Goal: Information Seeking & Learning: Check status

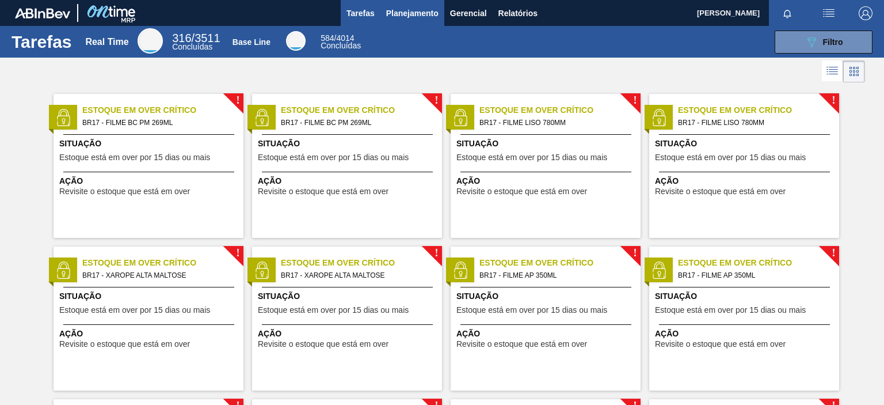
click at [409, 7] on span "Planejamento" at bounding box center [412, 13] width 52 height 14
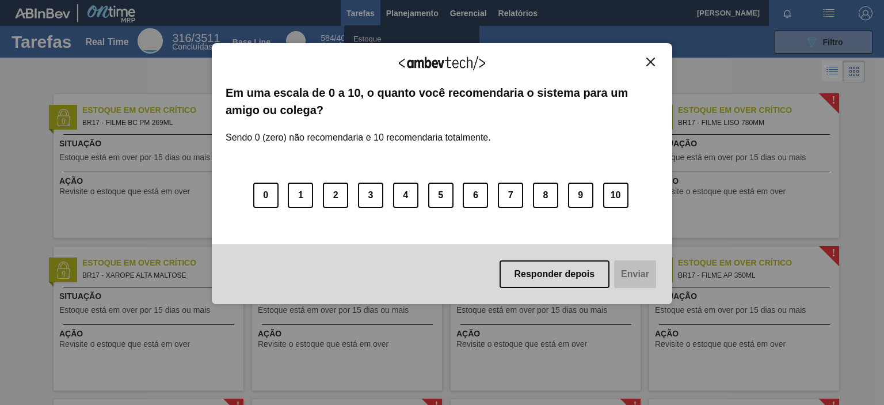
click at [653, 61] on img "Close" at bounding box center [650, 62] width 9 height 9
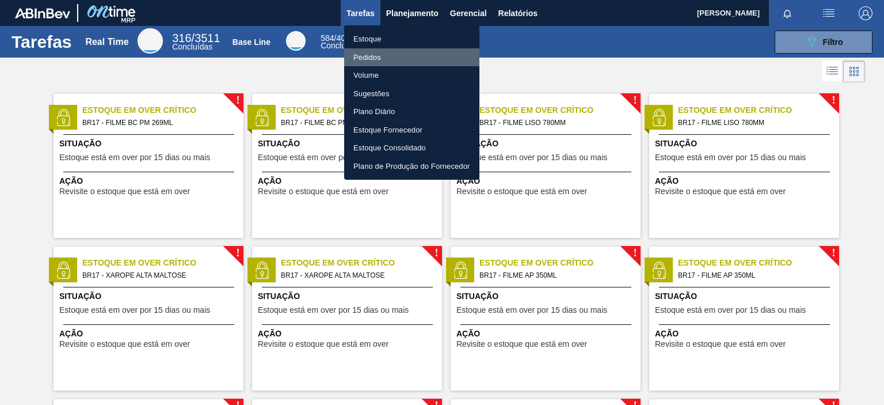
click at [374, 50] on li "Pedidos" at bounding box center [411, 57] width 135 height 18
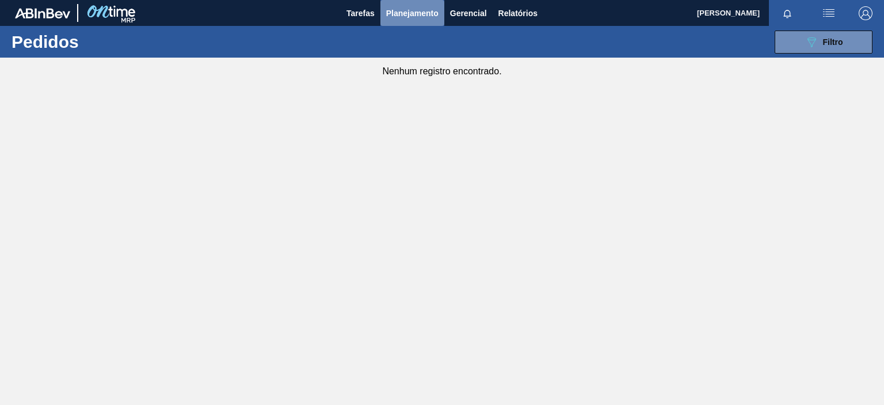
click at [427, 13] on span "Planejamento" at bounding box center [412, 13] width 52 height 14
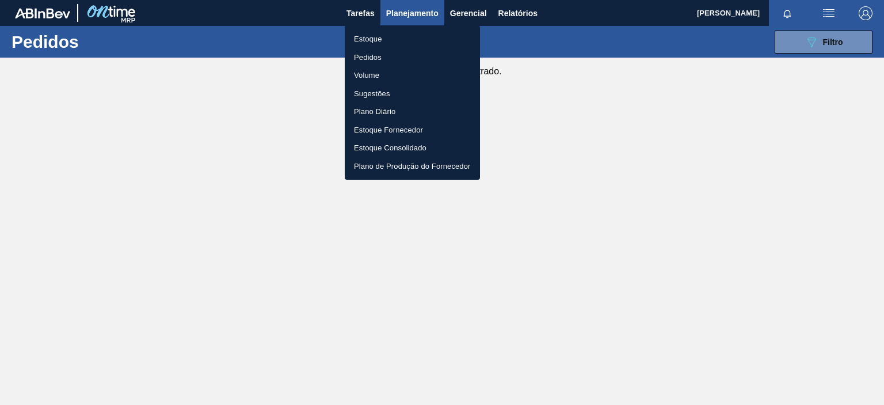
click at [826, 29] on div at bounding box center [442, 202] width 884 height 405
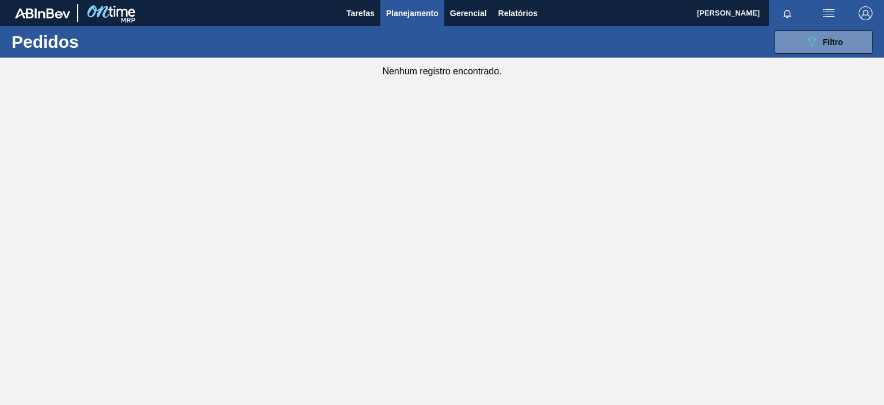
click at [824, 0] on body "Tarefas Planejamento Gerencial Relatórios CECILIA DE [PERSON_NAME] Marcar todas…" at bounding box center [442, 0] width 884 height 0
click at [831, 48] on button "089F7B8B-B2A5-4AFE-B5C0-19BA573D28AC Filtro" at bounding box center [824, 42] width 98 height 23
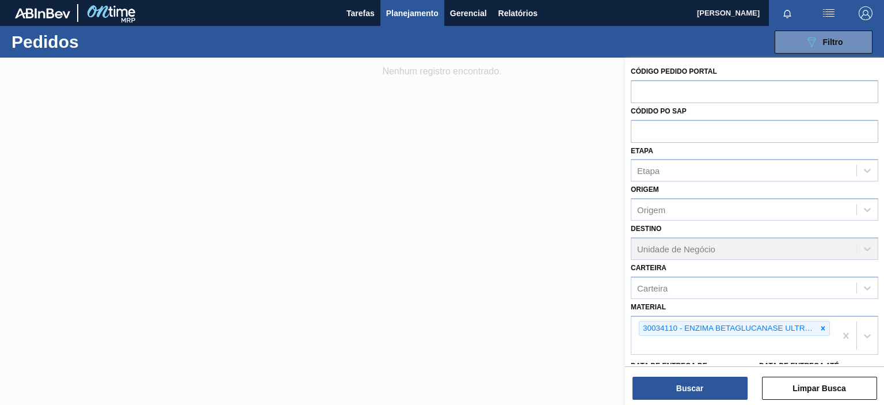
drag, startPoint x: 820, startPoint y: 326, endPoint x: 783, endPoint y: 339, distance: 38.4
click at [820, 326] on icon at bounding box center [823, 328] width 8 height 8
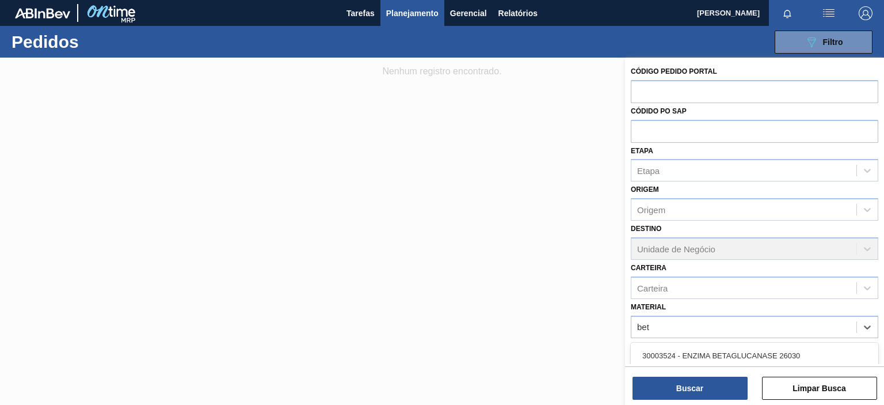
type input "beta"
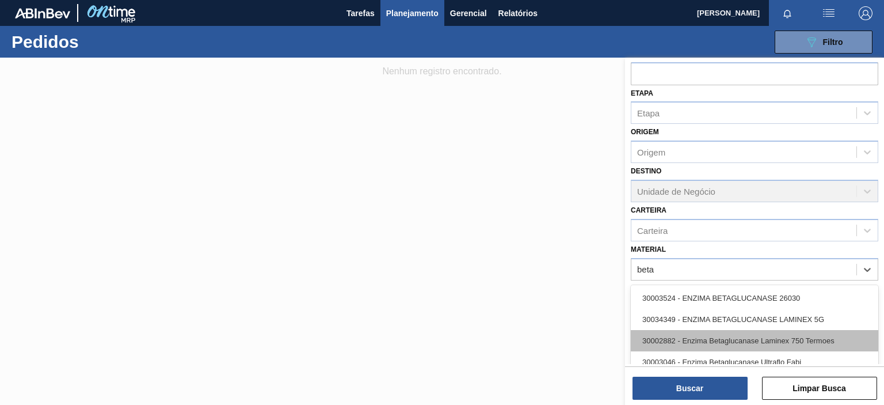
click at [775, 337] on div "30002882 - Enzima Betaglucanase Laminex 750 Termoes" at bounding box center [755, 340] width 248 height 21
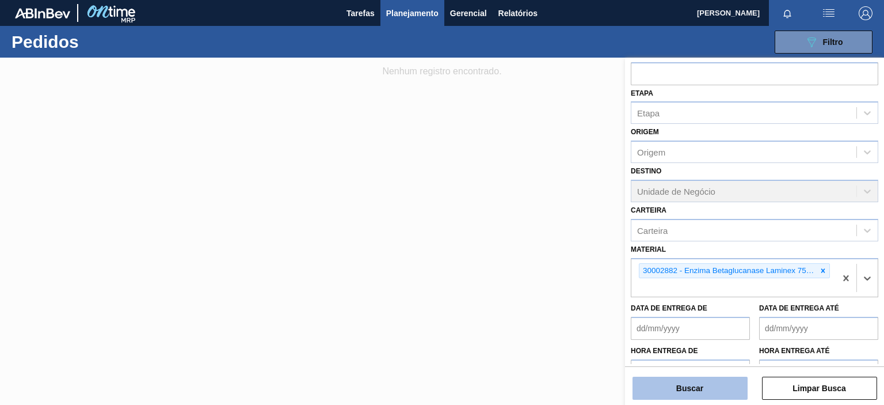
click at [705, 386] on button "Buscar" at bounding box center [690, 387] width 115 height 23
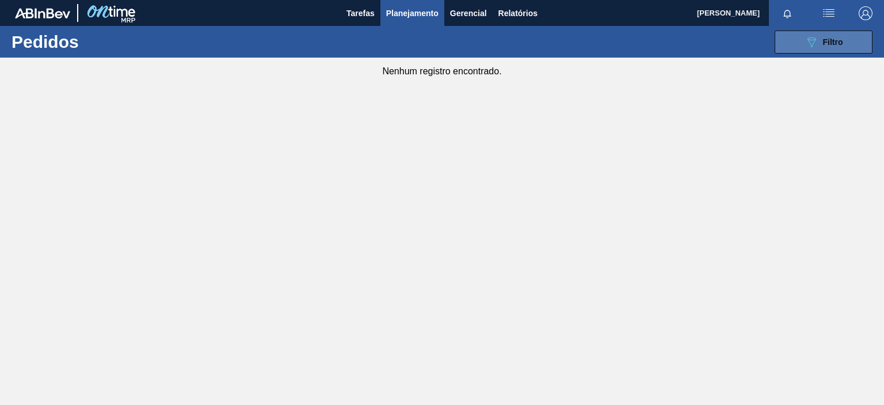
click at [837, 43] on span "Filtro" at bounding box center [833, 41] width 20 height 9
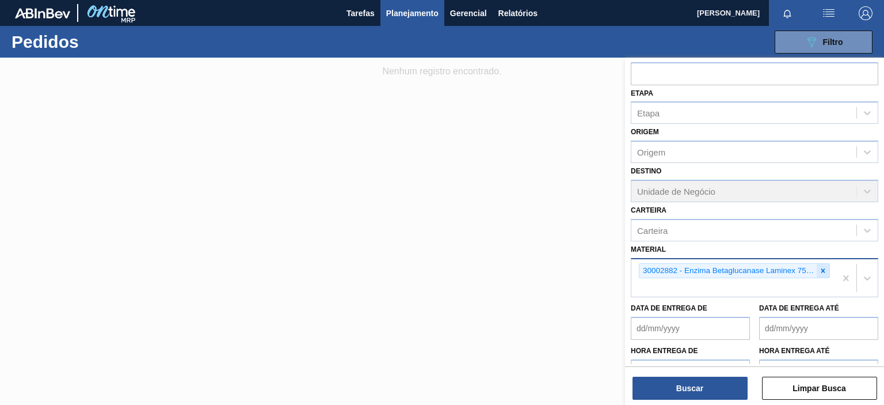
click at [820, 268] on icon at bounding box center [823, 271] width 8 height 8
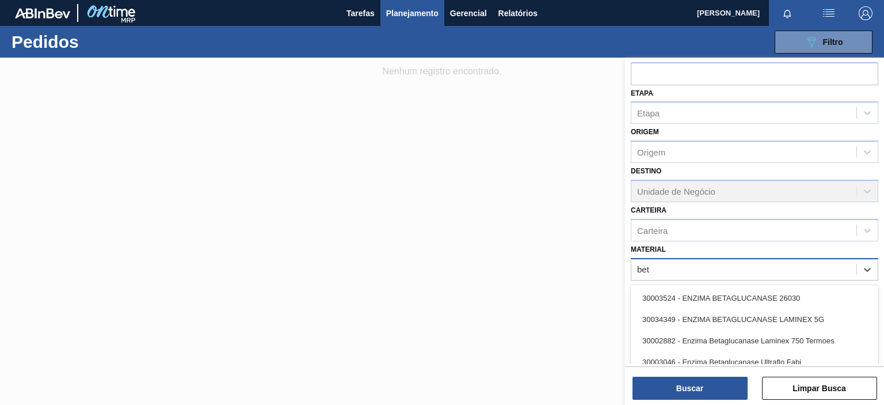
type input "beta"
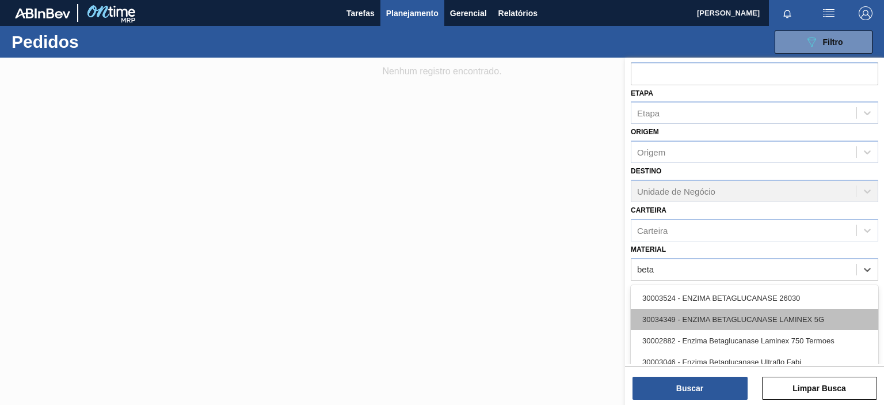
click at [764, 319] on div "30034349 - ENZIMA BETAGLUCANASE LAMINEX 5G" at bounding box center [755, 319] width 248 height 21
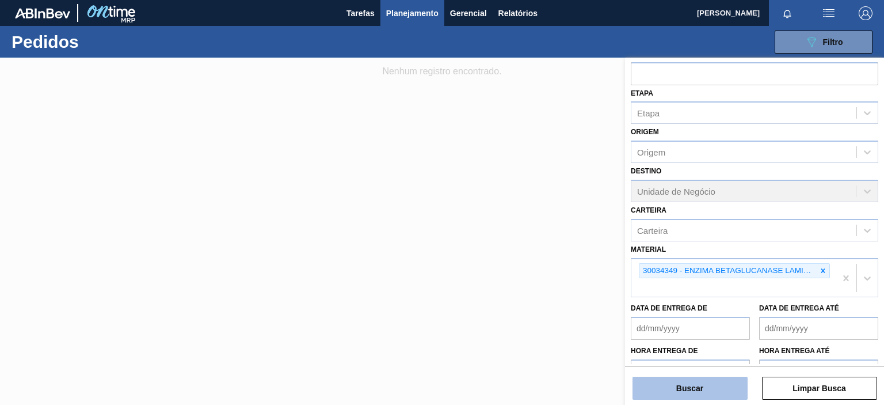
click at [720, 385] on button "Buscar" at bounding box center [690, 387] width 115 height 23
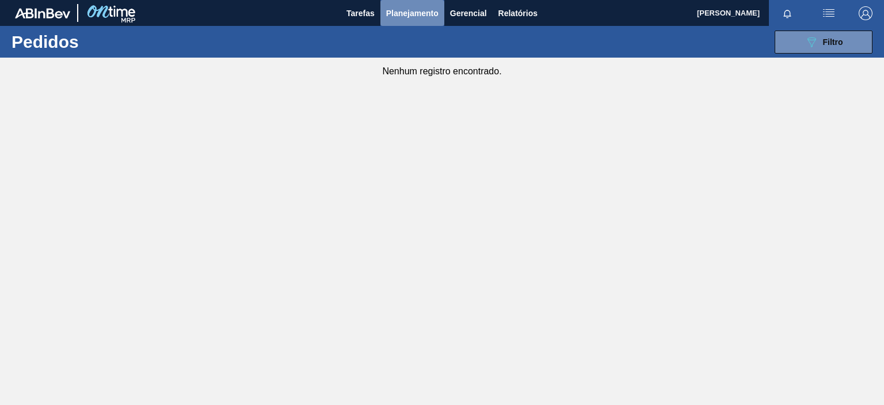
click at [401, 21] on button "Planejamento" at bounding box center [413, 13] width 64 height 26
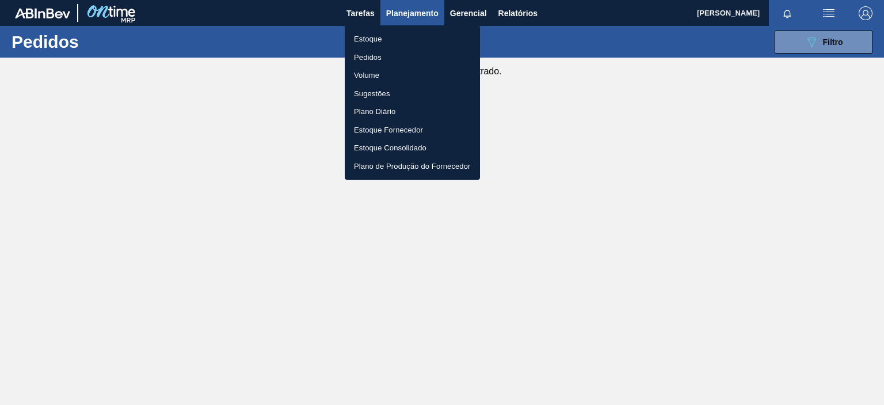
click at [393, 36] on li "Estoque" at bounding box center [412, 39] width 135 height 18
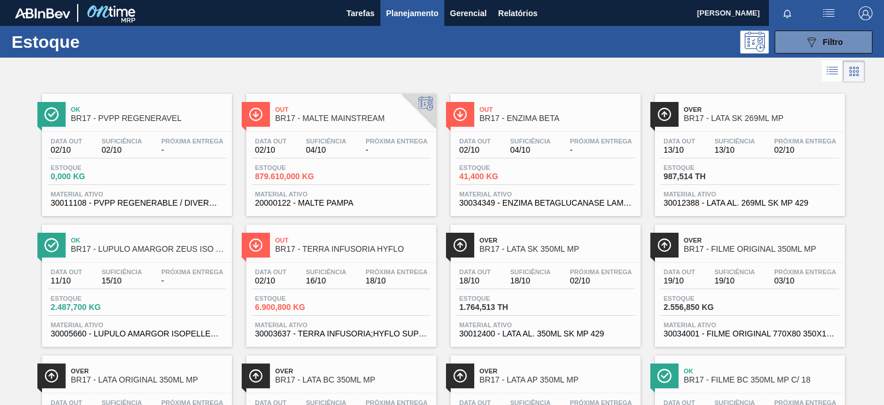
click at [564, 184] on div "Estoque 41,400 KG" at bounding box center [545, 174] width 178 height 21
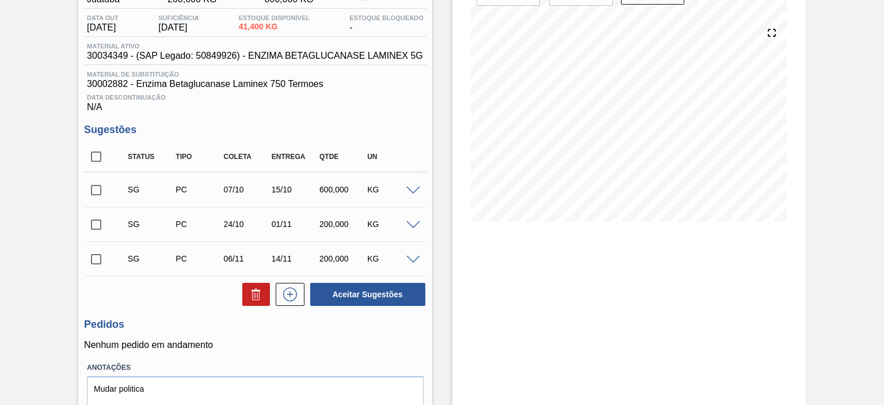
scroll to position [164, 0]
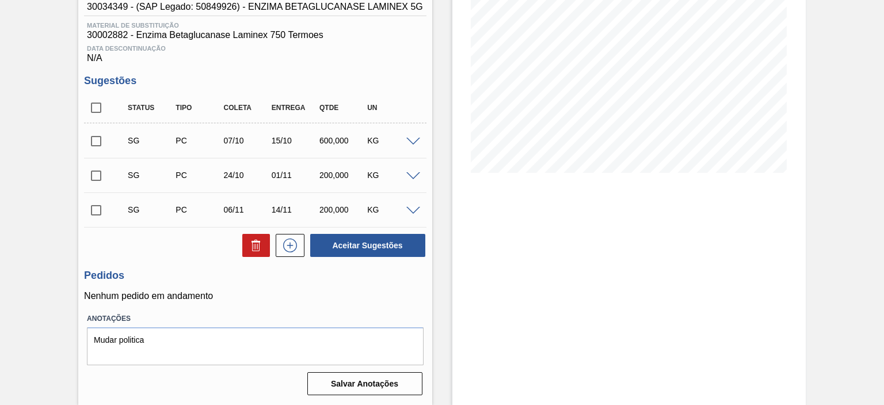
click at [414, 142] on span at bounding box center [413, 142] width 14 height 9
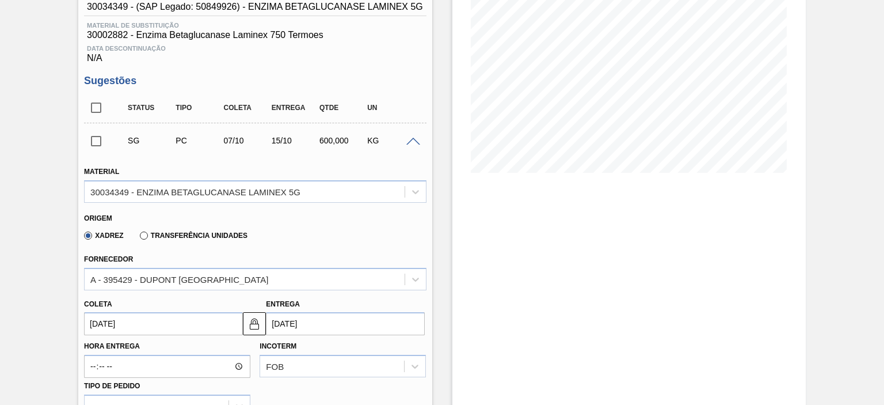
click at [406, 144] on span at bounding box center [413, 142] width 14 height 9
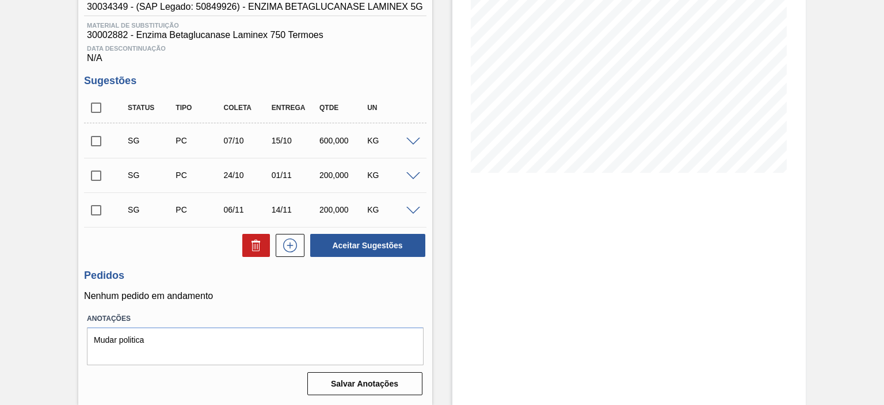
scroll to position [0, 0]
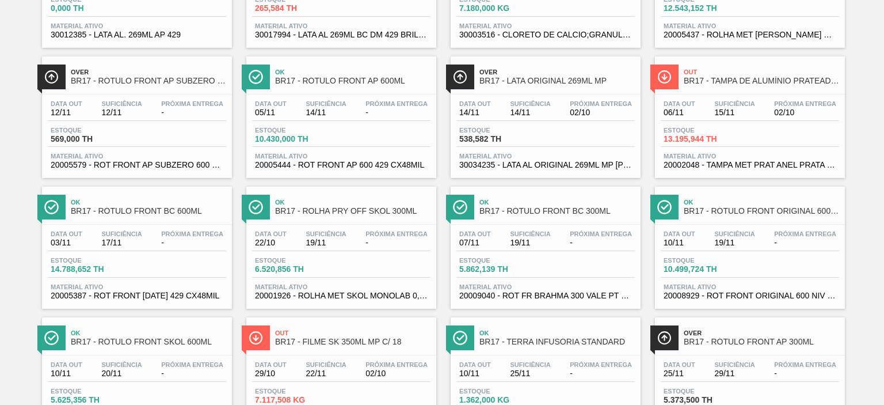
scroll to position [748, 0]
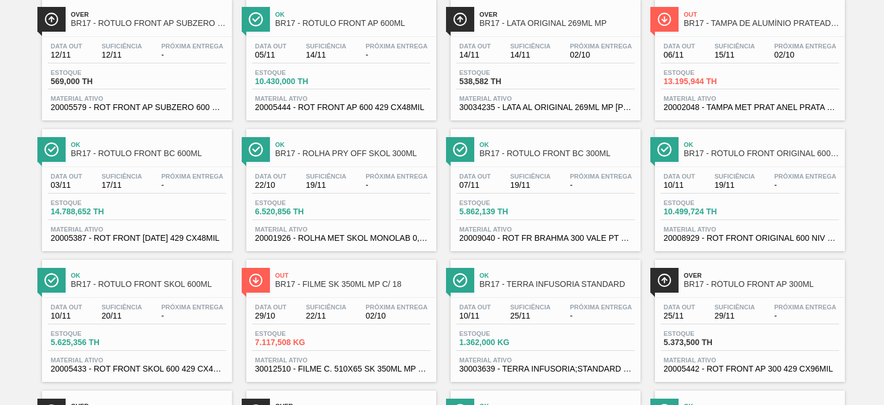
click at [561, 356] on span "Material ativo" at bounding box center [545, 359] width 173 height 7
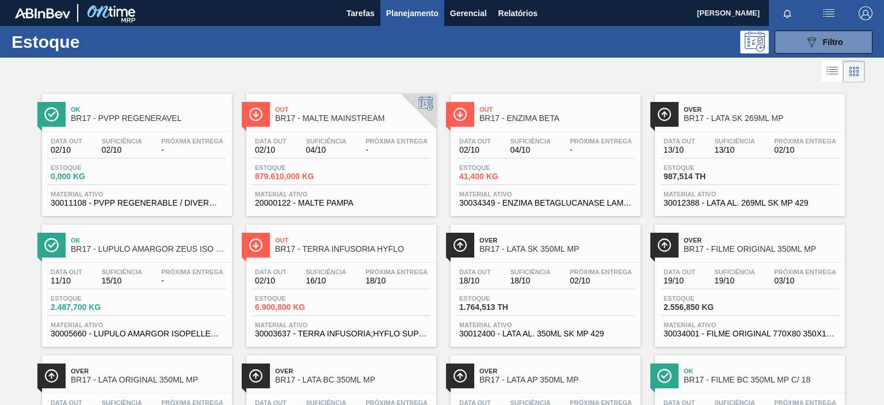
click at [391, 199] on span "20000122 - MALTE PAMPA" at bounding box center [341, 203] width 173 height 9
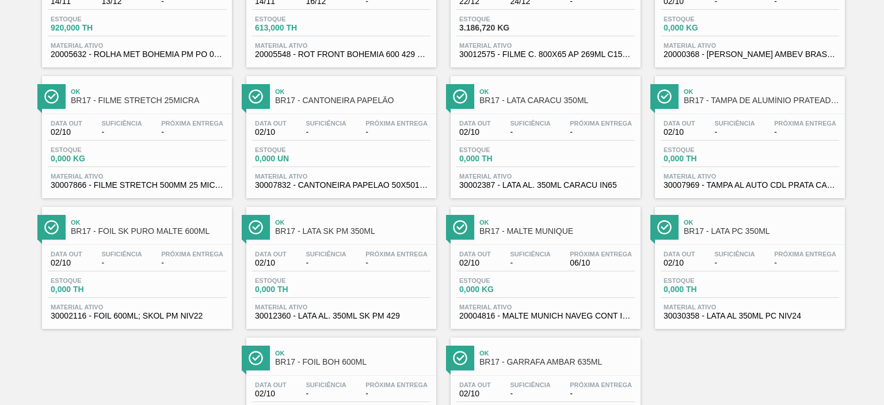
scroll to position [1382, 0]
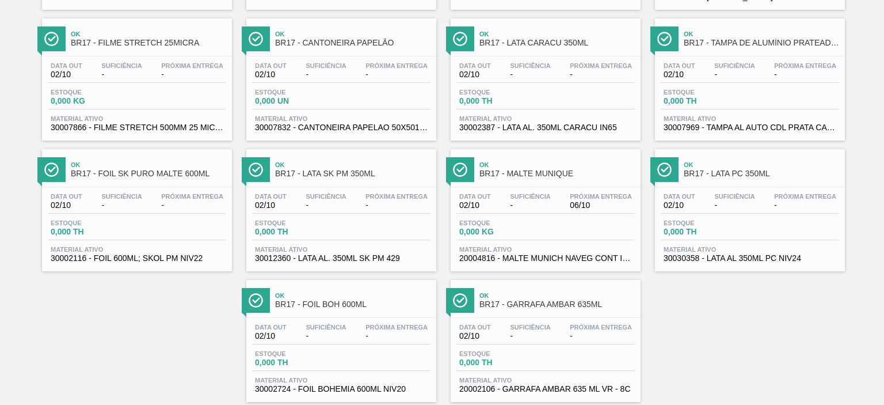
click at [541, 225] on div "Estoque 0,000 KG" at bounding box center [499, 227] width 86 height 17
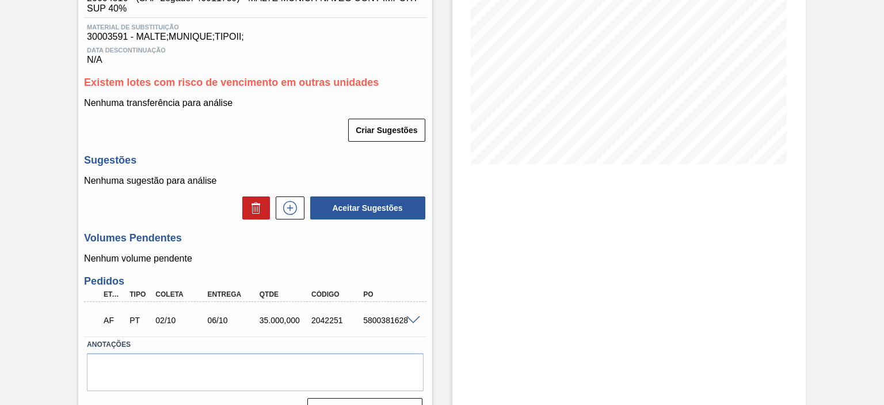
scroll to position [199, 0]
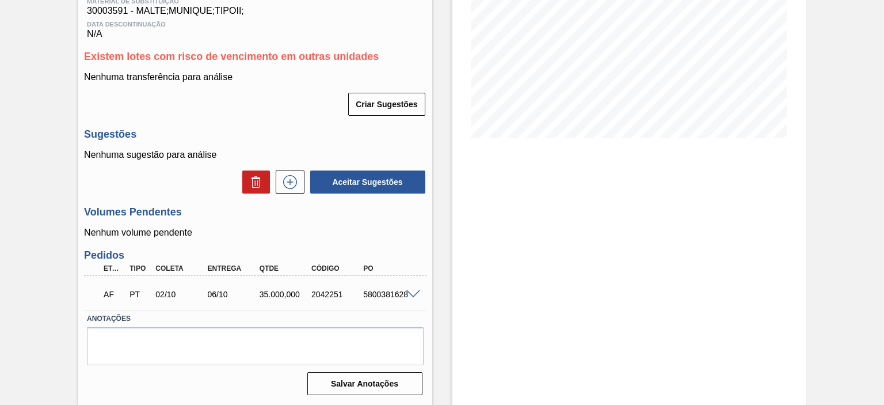
click at [412, 294] on span at bounding box center [413, 294] width 14 height 9
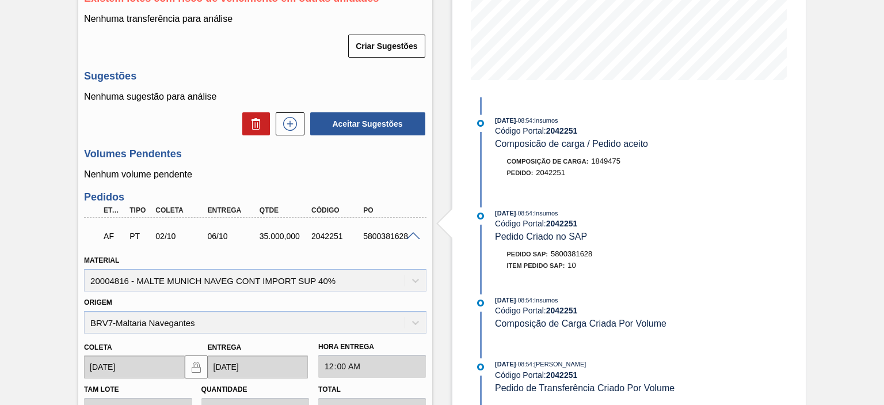
scroll to position [84, 0]
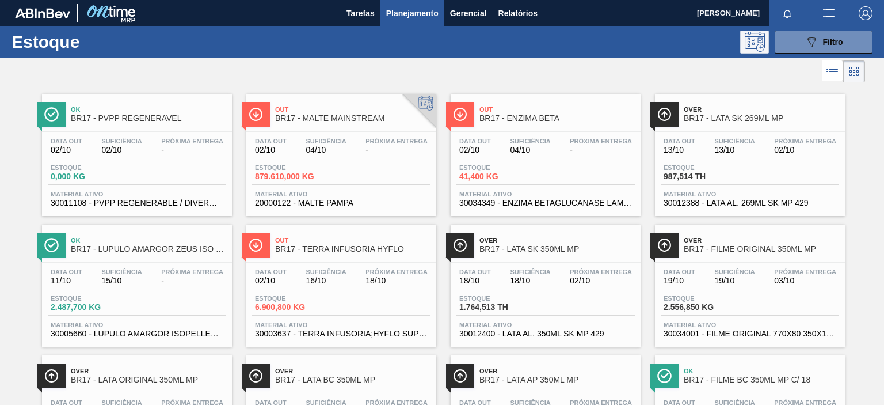
click at [752, 40] on icon at bounding box center [753, 40] width 3 height 2
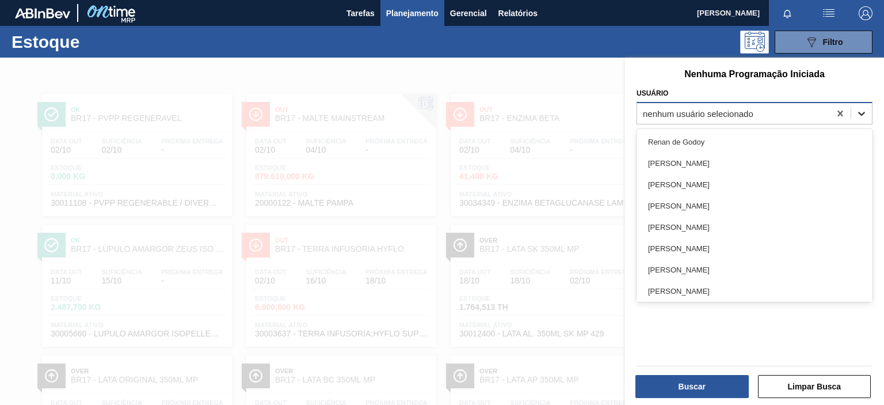
click at [860, 111] on icon at bounding box center [862, 114] width 12 height 12
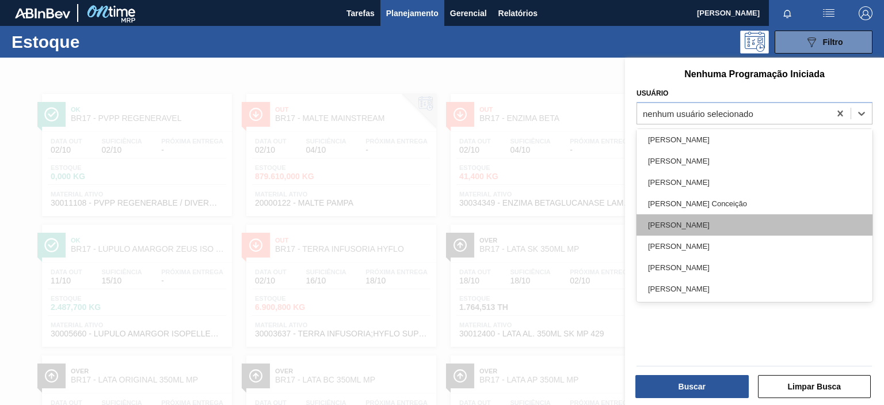
scroll to position [1408, 0]
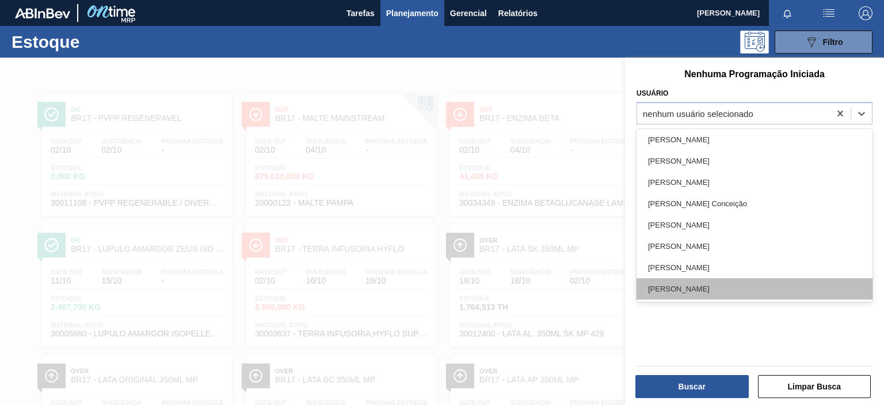
click at [740, 283] on div "[PERSON_NAME]" at bounding box center [755, 288] width 236 height 21
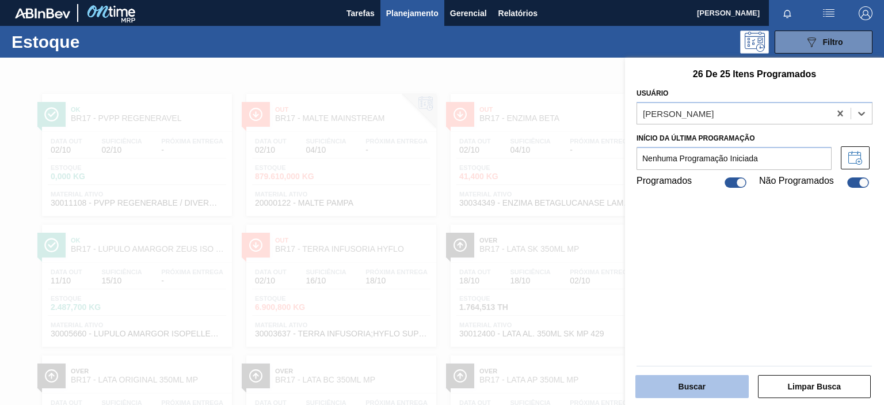
click at [710, 390] on button "Buscar" at bounding box center [692, 386] width 113 height 23
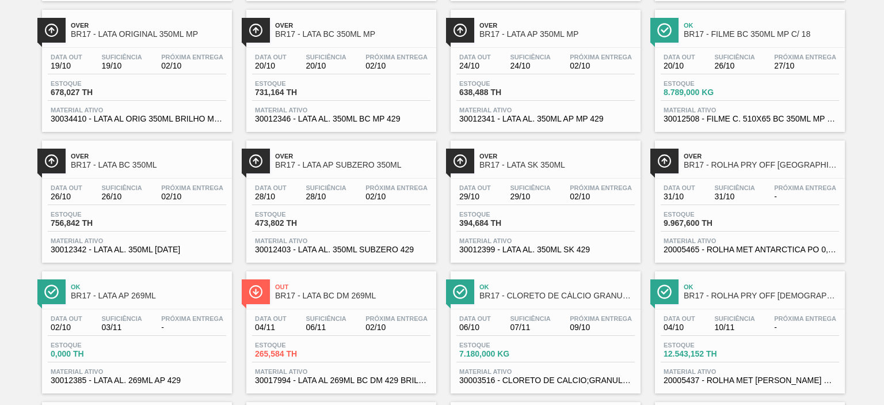
scroll to position [576, 0]
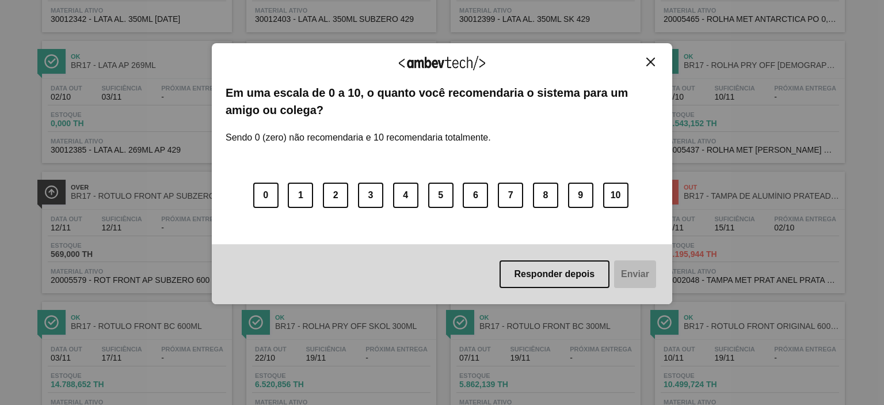
click at [647, 61] on img "Close" at bounding box center [650, 62] width 9 height 9
